Goal: Transaction & Acquisition: Obtain resource

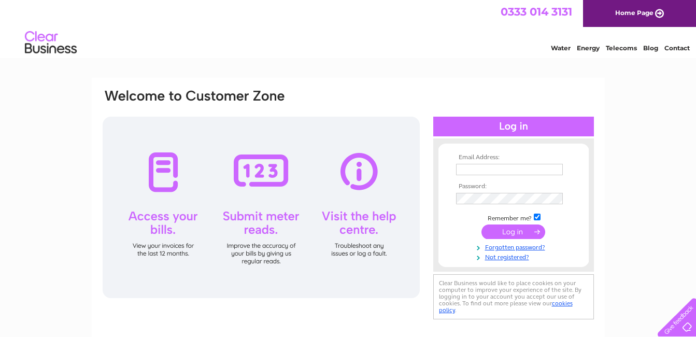
click at [485, 165] on input "text" at bounding box center [509, 169] width 107 height 11
drag, startPoint x: 499, startPoint y: 171, endPoint x: 504, endPoint y: 172, distance: 5.9
click at [499, 171] on input "uk.accounts-payable@chloride.com" at bounding box center [510, 170] width 108 height 12
type input "uk.accounts.payable@chloride.com"
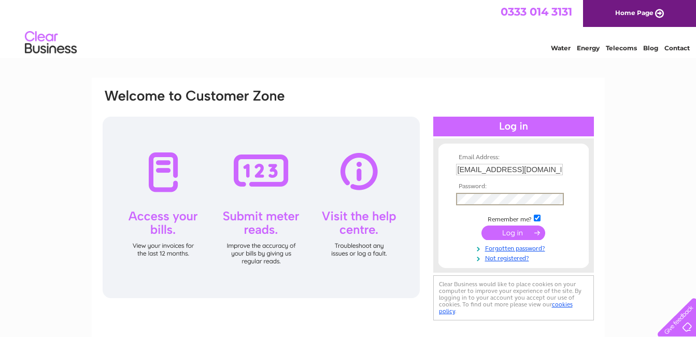
click at [482, 226] on input "submit" at bounding box center [514, 233] width 64 height 15
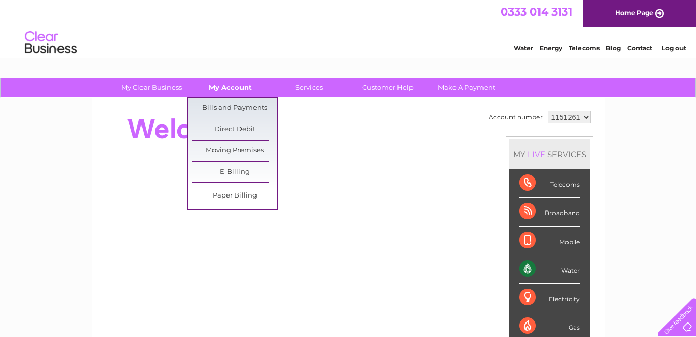
click at [240, 87] on link "My Account" at bounding box center [231, 87] width 86 height 19
click at [241, 105] on link "Bills and Payments" at bounding box center [235, 108] width 86 height 21
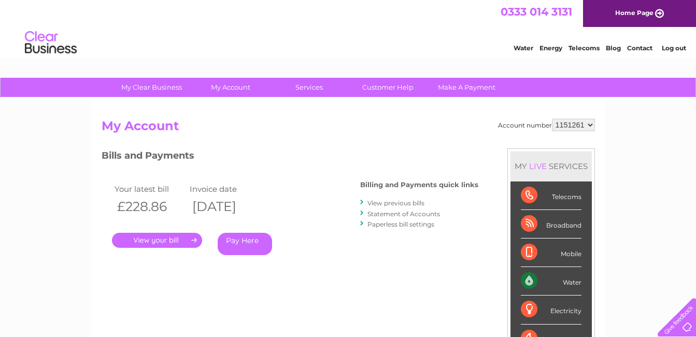
click at [156, 237] on link "." at bounding box center [157, 240] width 90 height 15
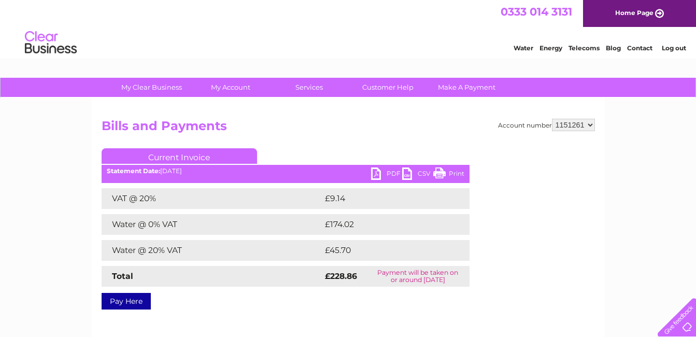
click at [386, 172] on link "PDF" at bounding box center [386, 174] width 31 height 15
click at [674, 46] on link "Log out" at bounding box center [674, 48] width 24 height 8
